Goal: Find specific page/section

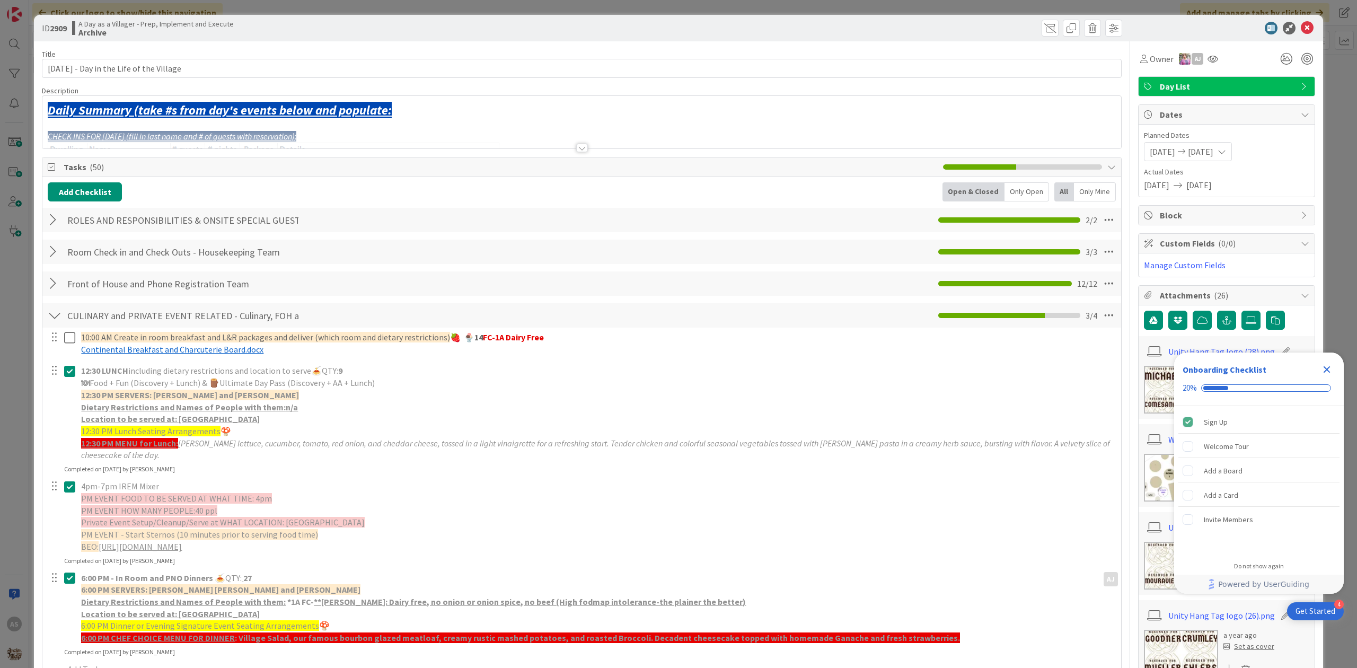
click at [584, 144] on div at bounding box center [581, 134] width 1079 height 27
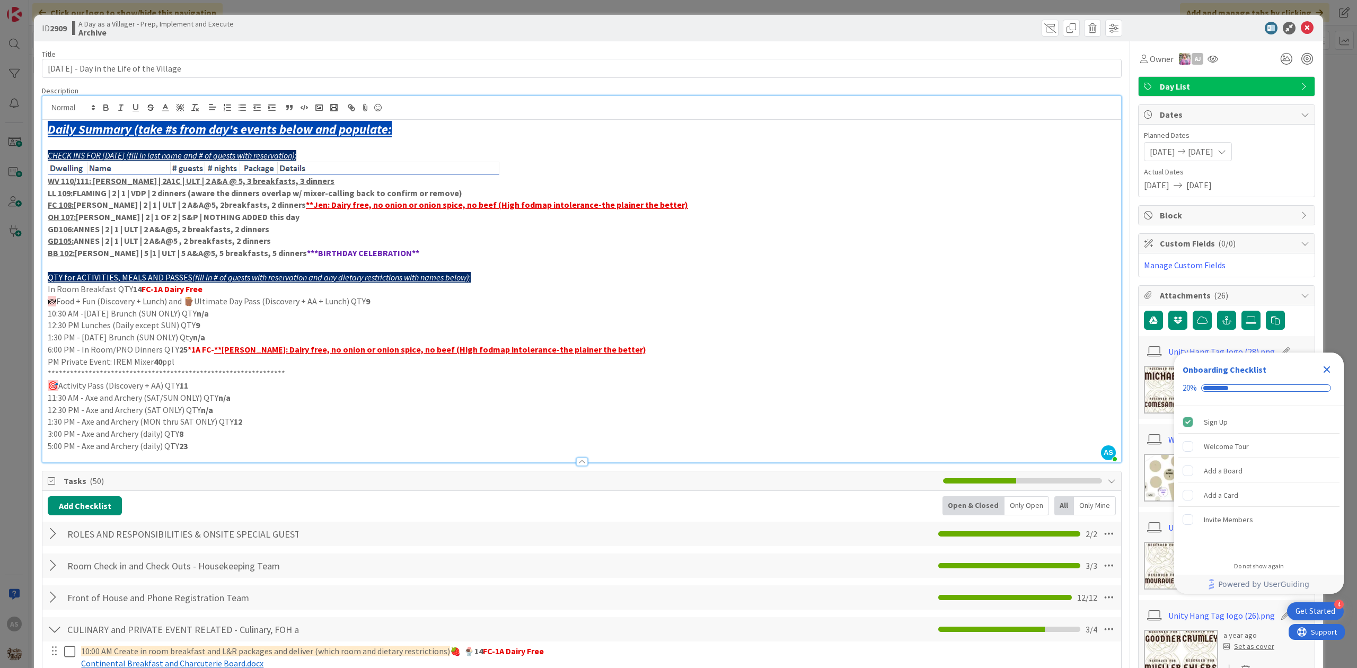
drag, startPoint x: 1292, startPoint y: 19, endPoint x: 1299, endPoint y: 25, distance: 9.4
click at [1292, 20] on div "ID 2909 A Day as a Villager - Prep, Implement and Execute Archive" at bounding box center [678, 28] width 1289 height 27
click at [1301, 25] on icon at bounding box center [1307, 28] width 13 height 13
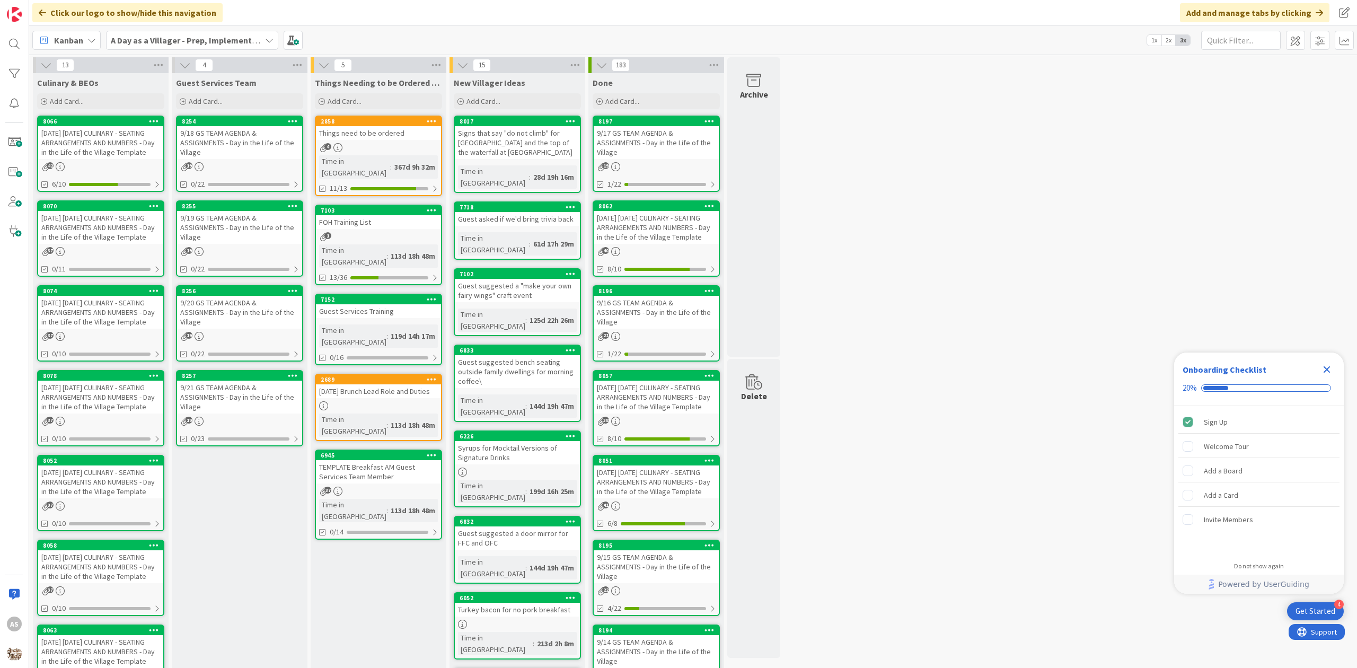
click at [81, 134] on div "[DATE] [DATE] CULINARY - SEATING ARRANGEMENTS AND NUMBERS - Day in the Life of …" at bounding box center [100, 142] width 125 height 33
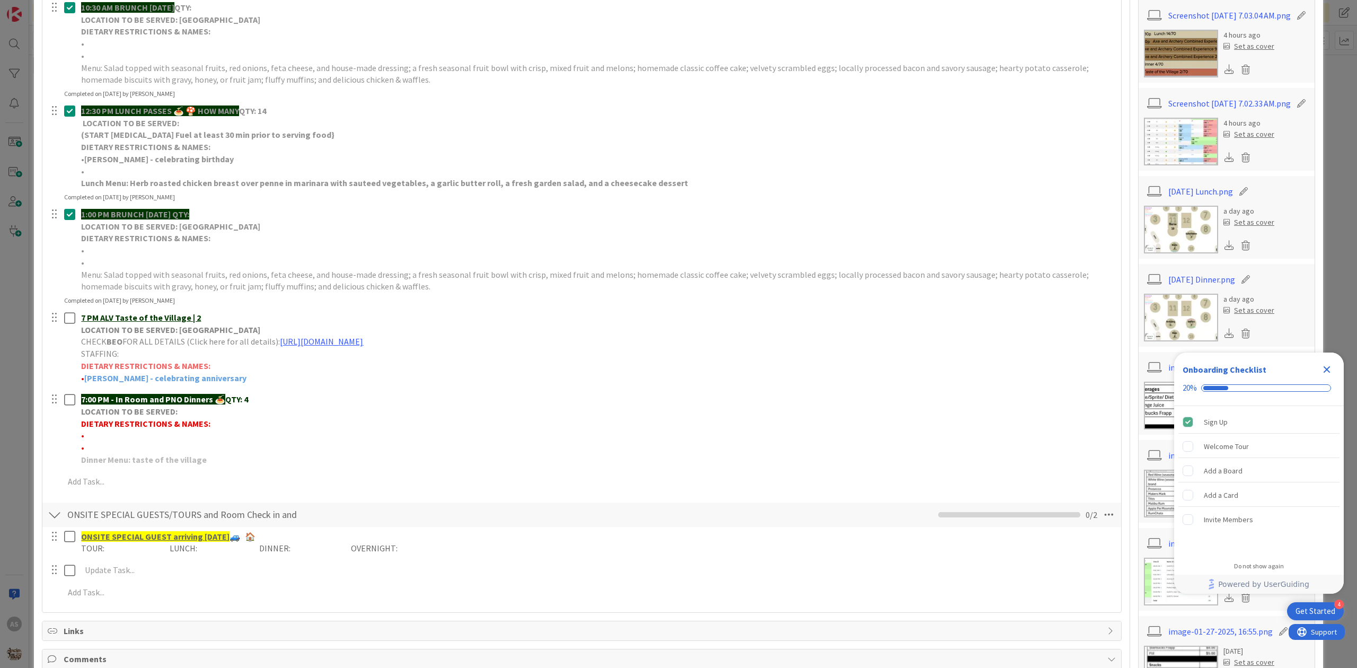
click at [1188, 253] on img at bounding box center [1181, 230] width 74 height 48
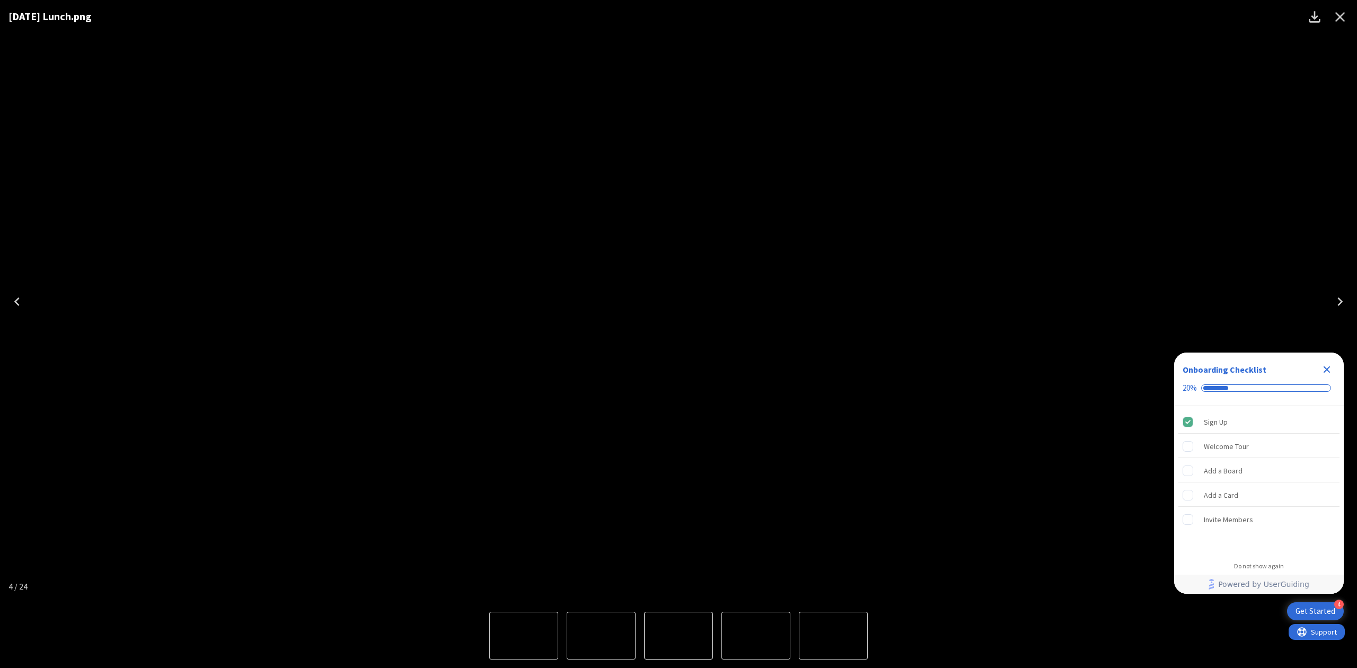
click at [1337, 15] on icon "Close" at bounding box center [1340, 16] width 17 height 17
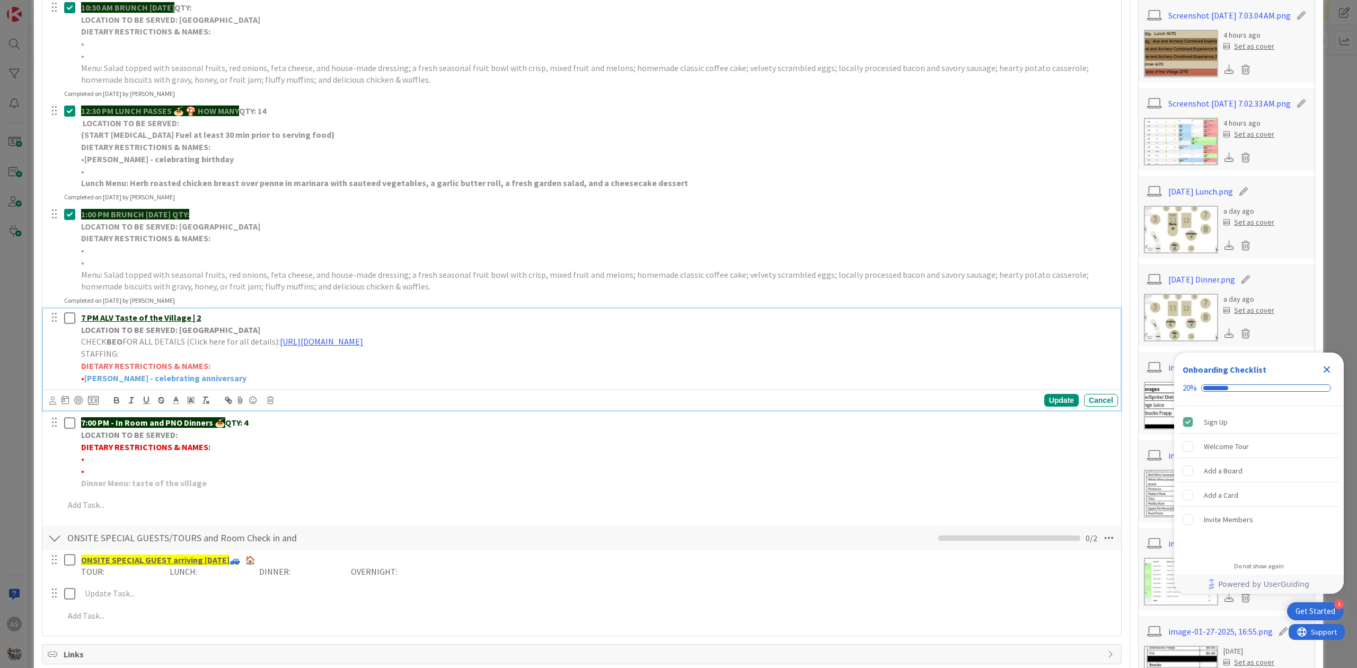
click at [938, 350] on p "STAFFING:" at bounding box center [597, 354] width 1033 height 12
click at [1325, 359] on div "Onboarding Checklist 20%" at bounding box center [1259, 379] width 170 height 54
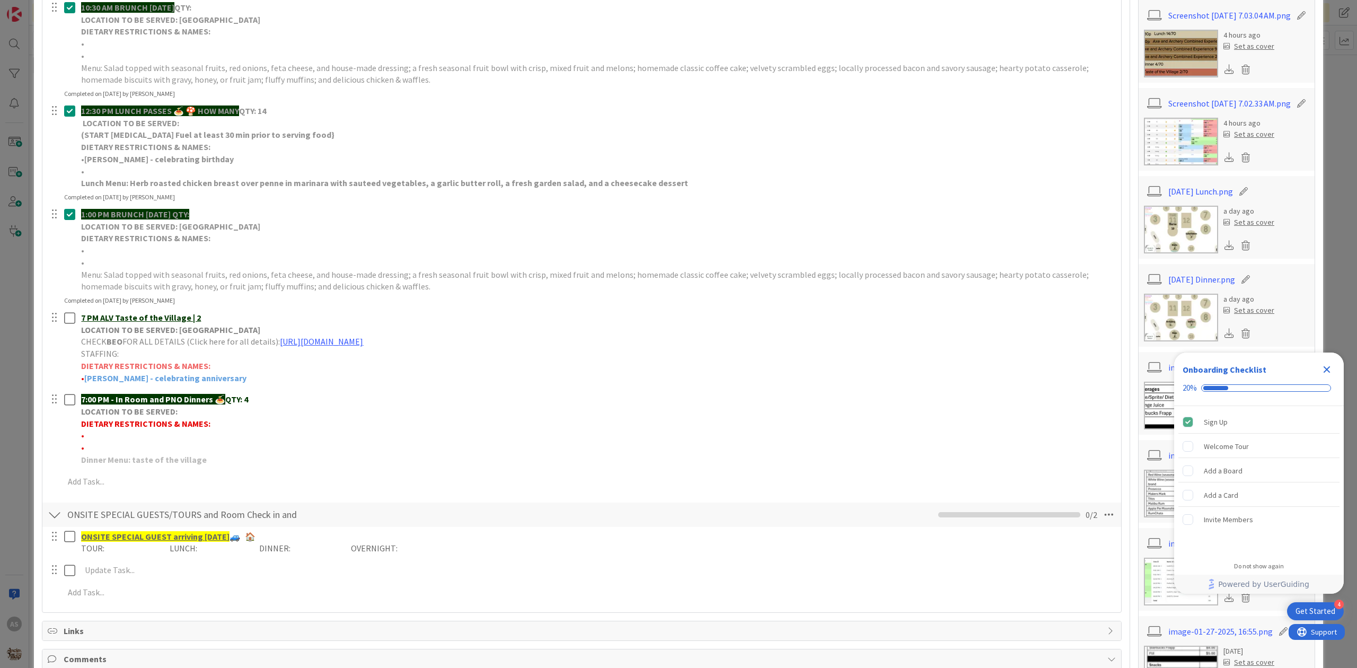
click at [1319, 369] on div "Close Checklist" at bounding box center [1326, 369] width 17 height 17
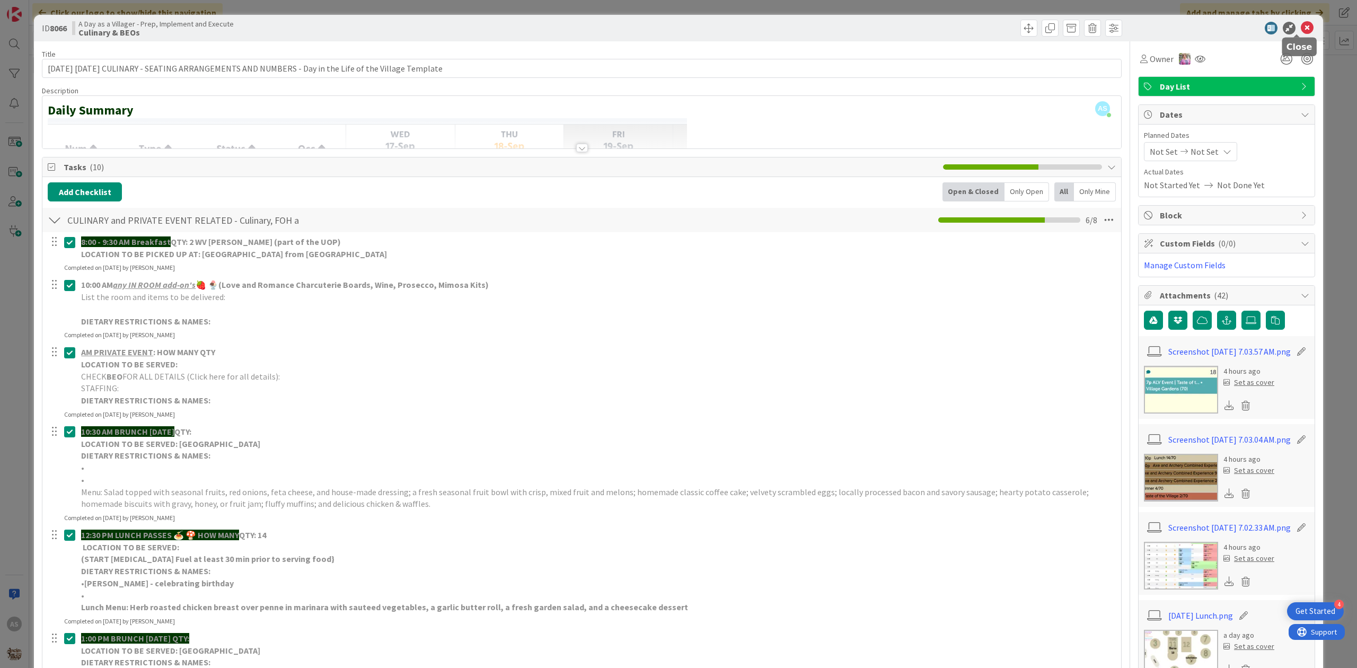
click at [1301, 29] on icon at bounding box center [1307, 28] width 13 height 13
